Goal: Task Accomplishment & Management: Manage account settings

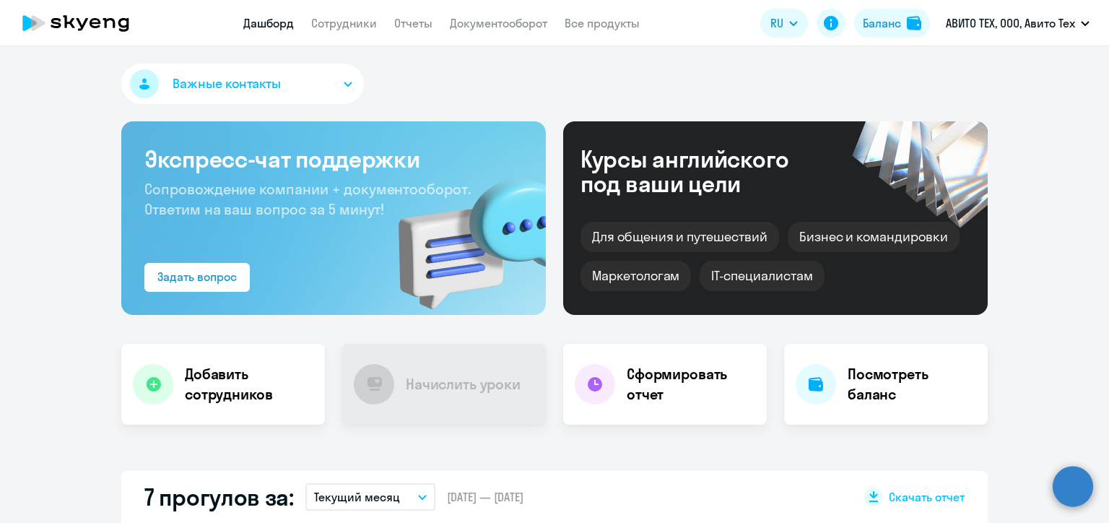
select select "30"
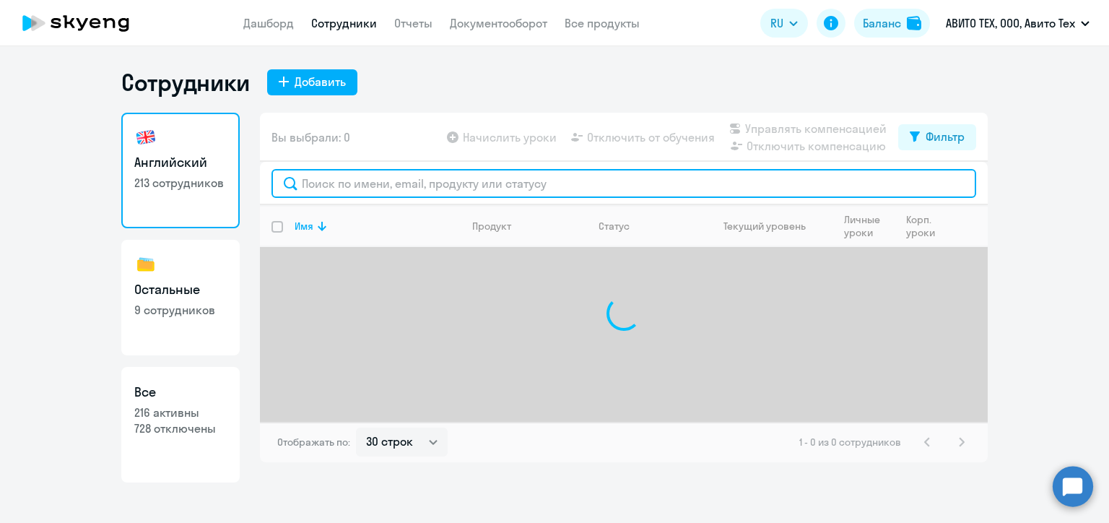
click at [355, 188] on input "text" at bounding box center [623, 183] width 705 height 29
paste input "Maltseva"
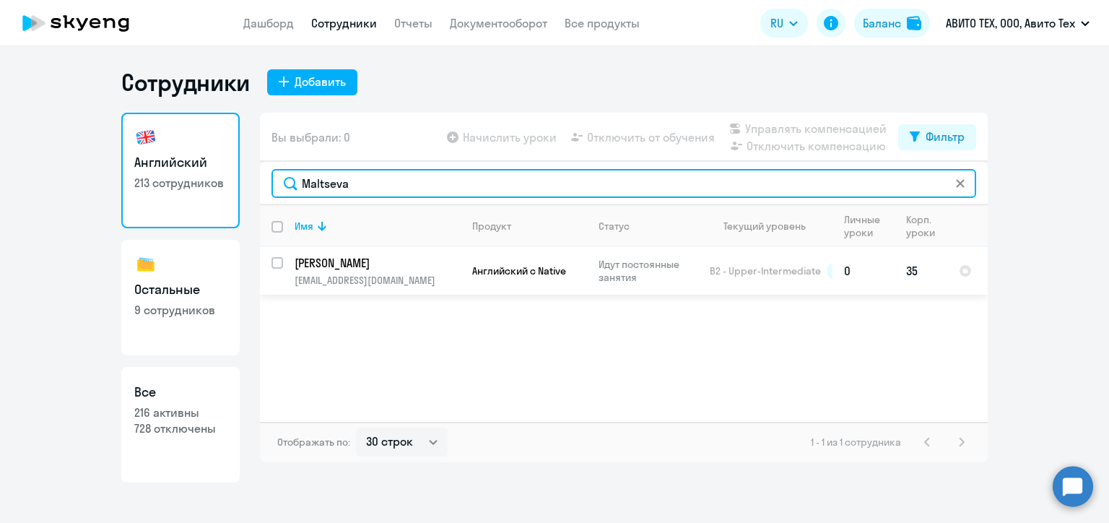
type input "Maltseva"
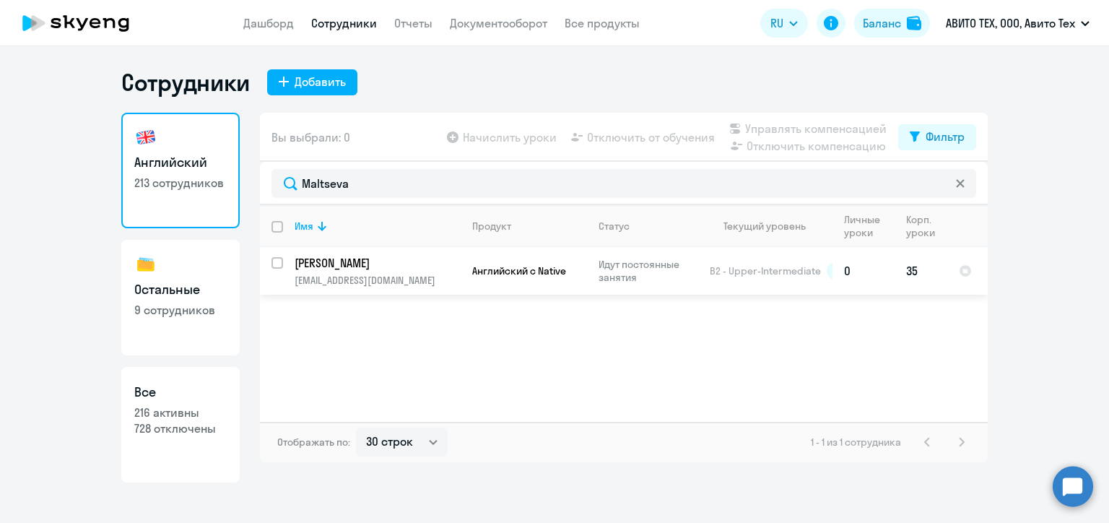
click at [279, 262] on input "select row 14976538" at bounding box center [285, 271] width 29 height 29
checkbox input "true"
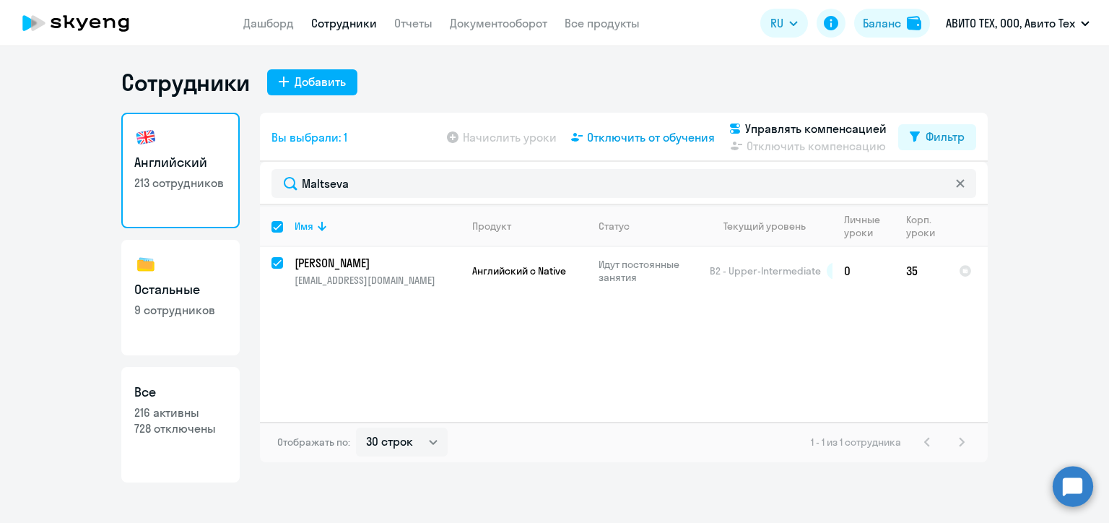
click at [664, 138] on span "Отключить от обучения" at bounding box center [651, 137] width 128 height 17
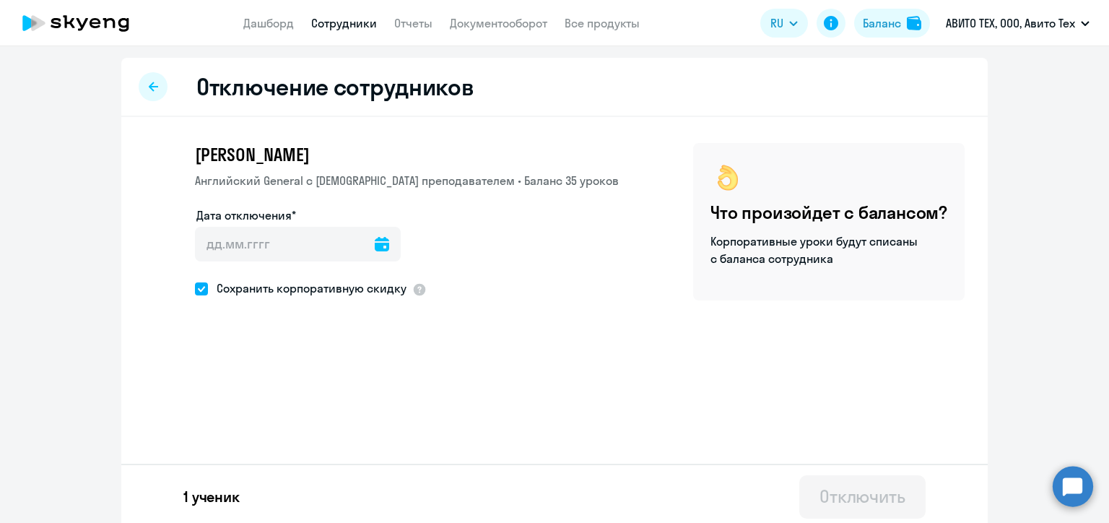
click at [375, 245] on icon at bounding box center [382, 244] width 14 height 14
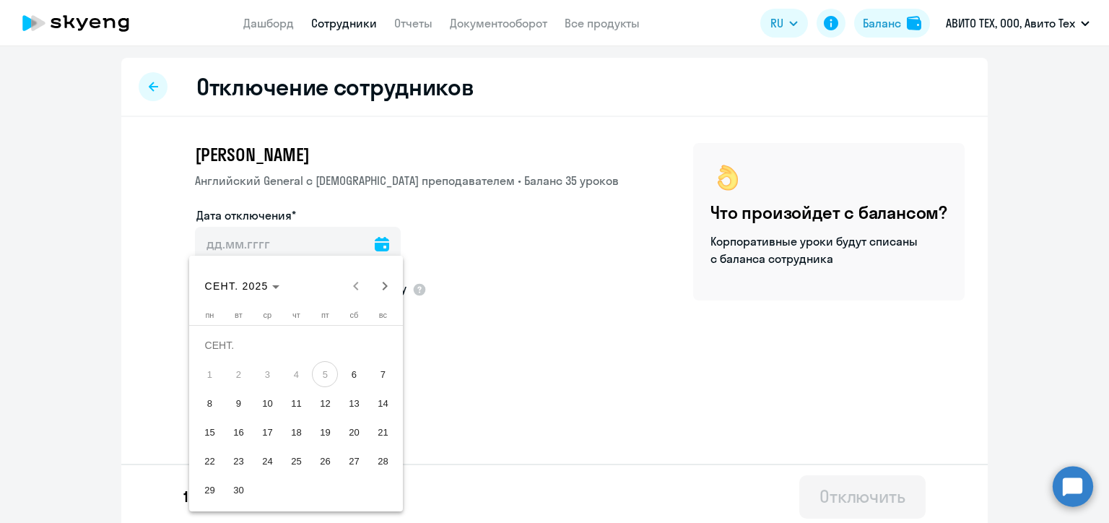
click at [353, 400] on span "13" at bounding box center [354, 403] width 26 height 26
type input "[DATE]"
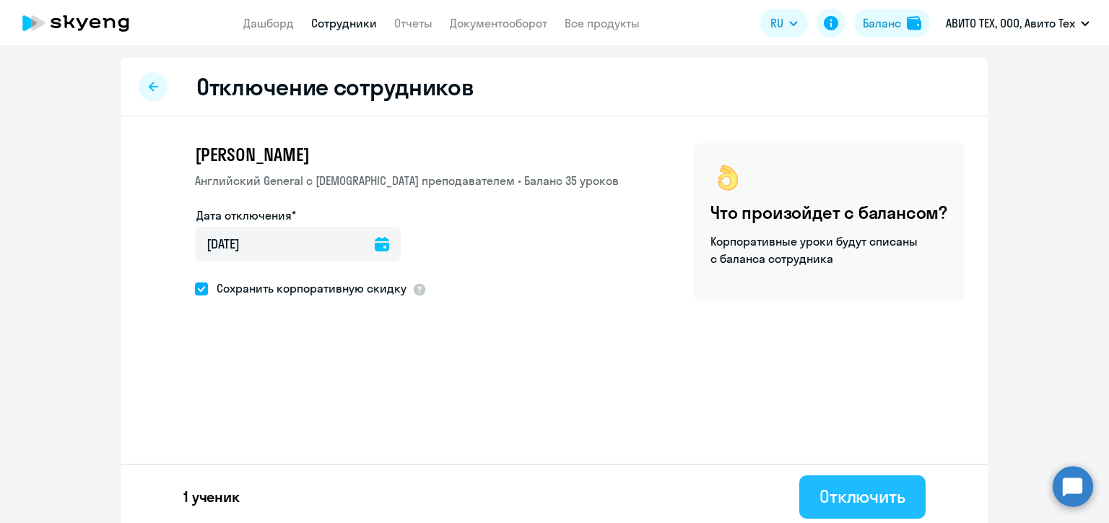
click at [869, 497] on div "Отключить" at bounding box center [862, 495] width 86 height 23
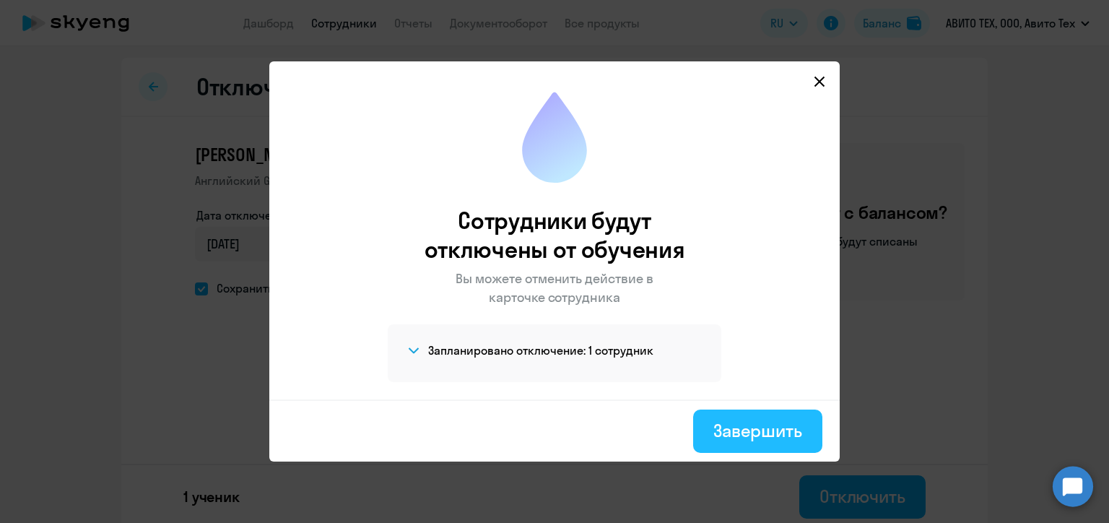
click at [758, 438] on div "Завершить" at bounding box center [757, 430] width 89 height 23
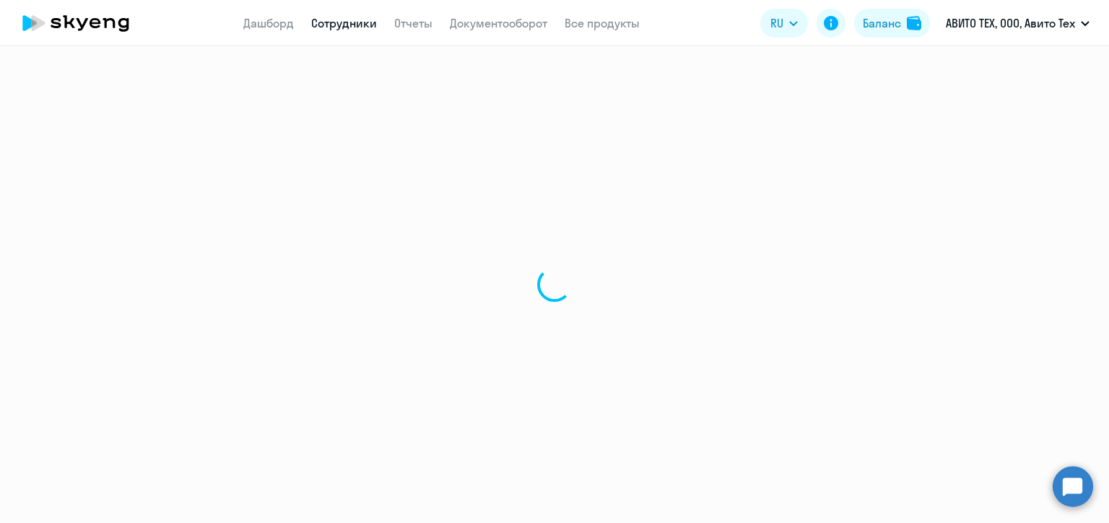
select select "30"
